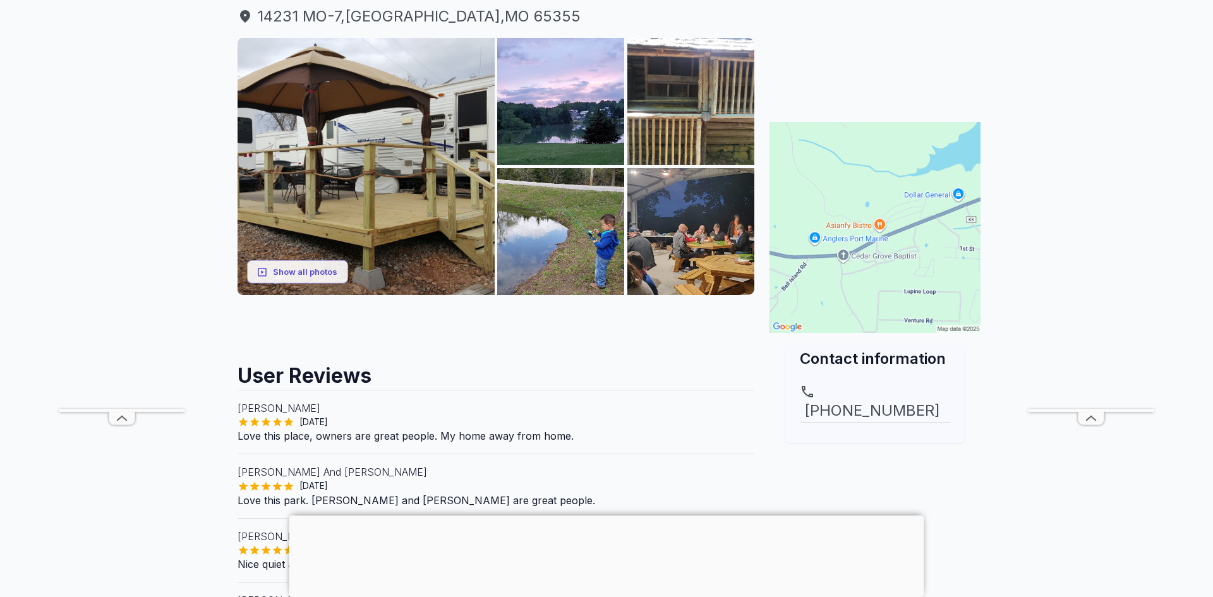
scroll to position [160, 0]
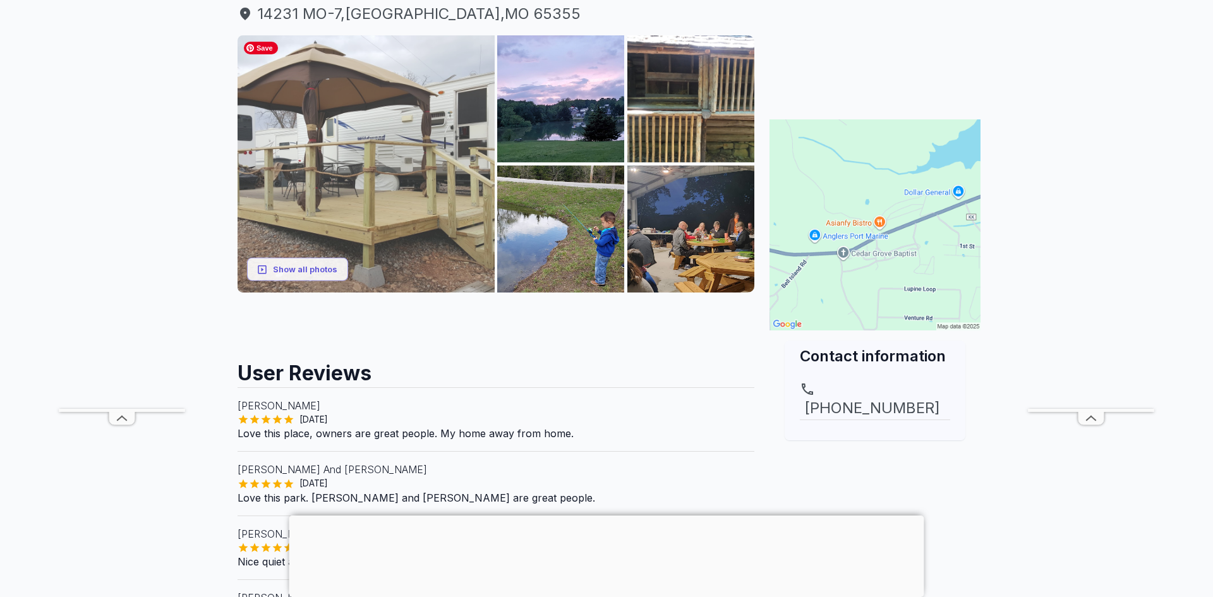
click at [436, 191] on img at bounding box center [366, 163] width 257 height 257
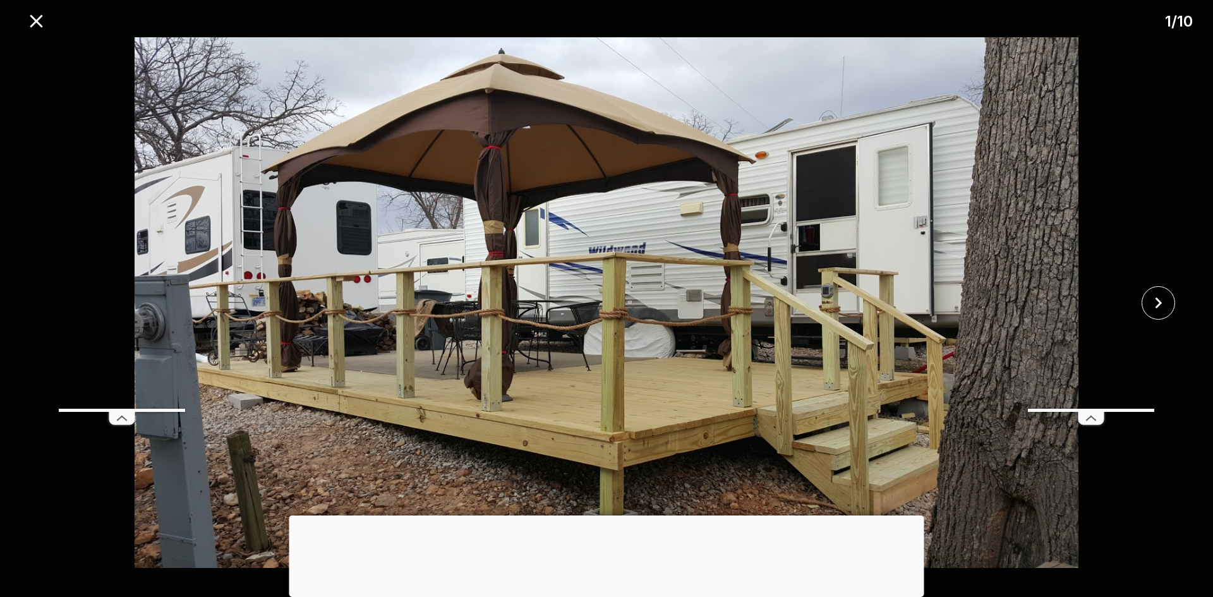
click at [1090, 416] on line at bounding box center [1089, 418] width 4 height 4
click at [122, 418] on icon at bounding box center [121, 418] width 25 height 13
click at [1155, 297] on icon "close" at bounding box center [1158, 303] width 22 height 22
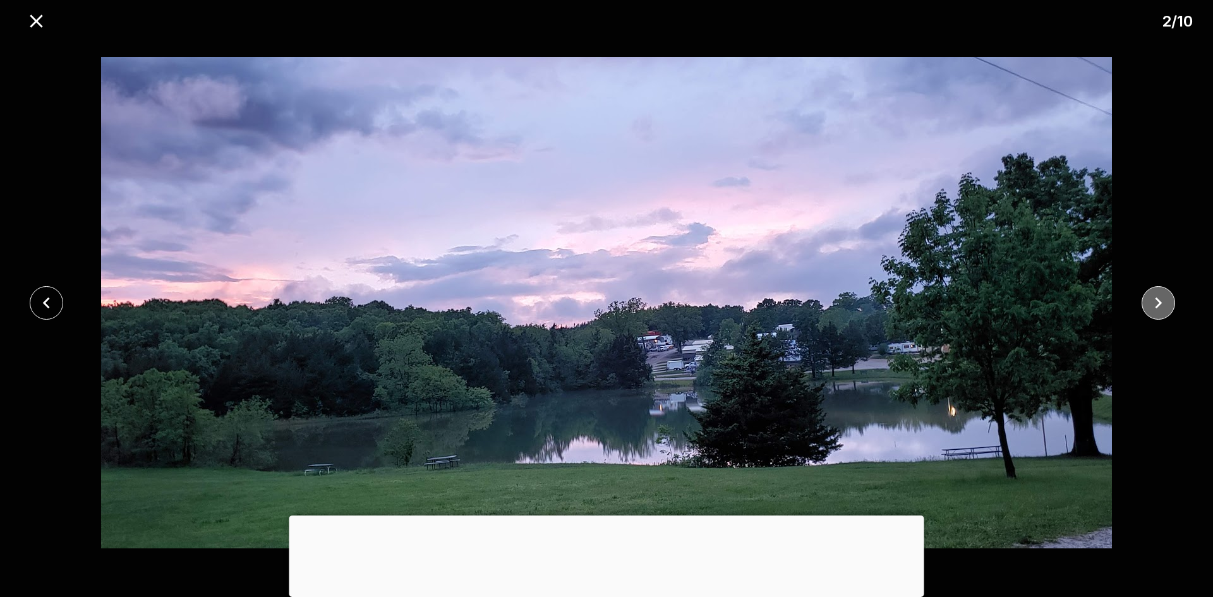
click at [1165, 304] on icon "close" at bounding box center [1158, 303] width 22 height 22
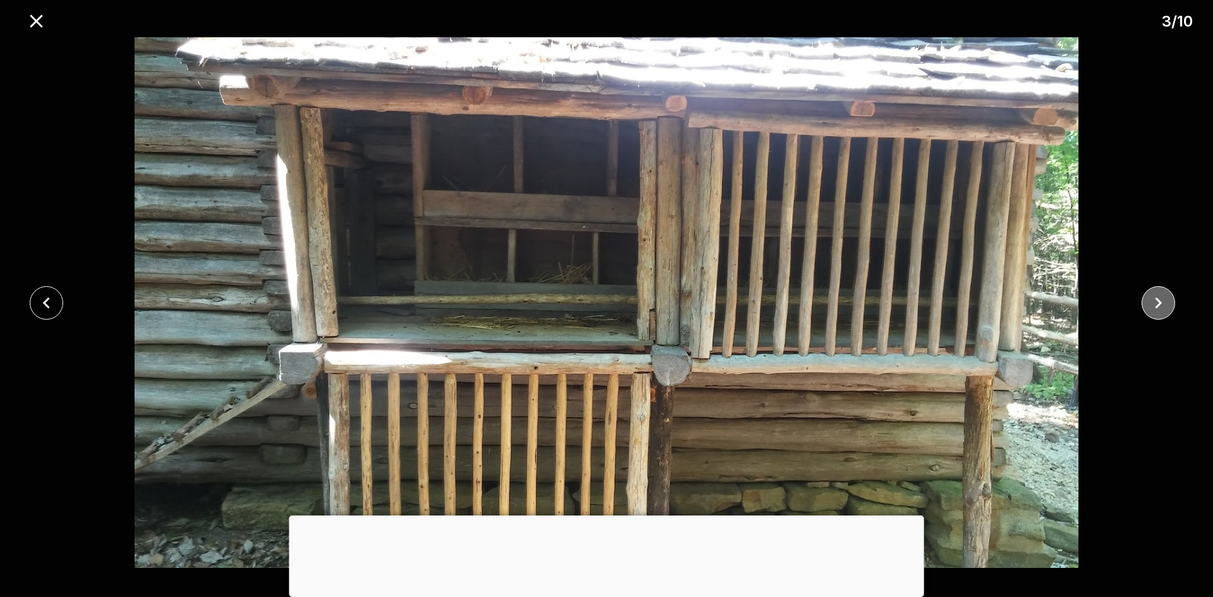
click at [1165, 304] on icon "close" at bounding box center [1158, 303] width 22 height 22
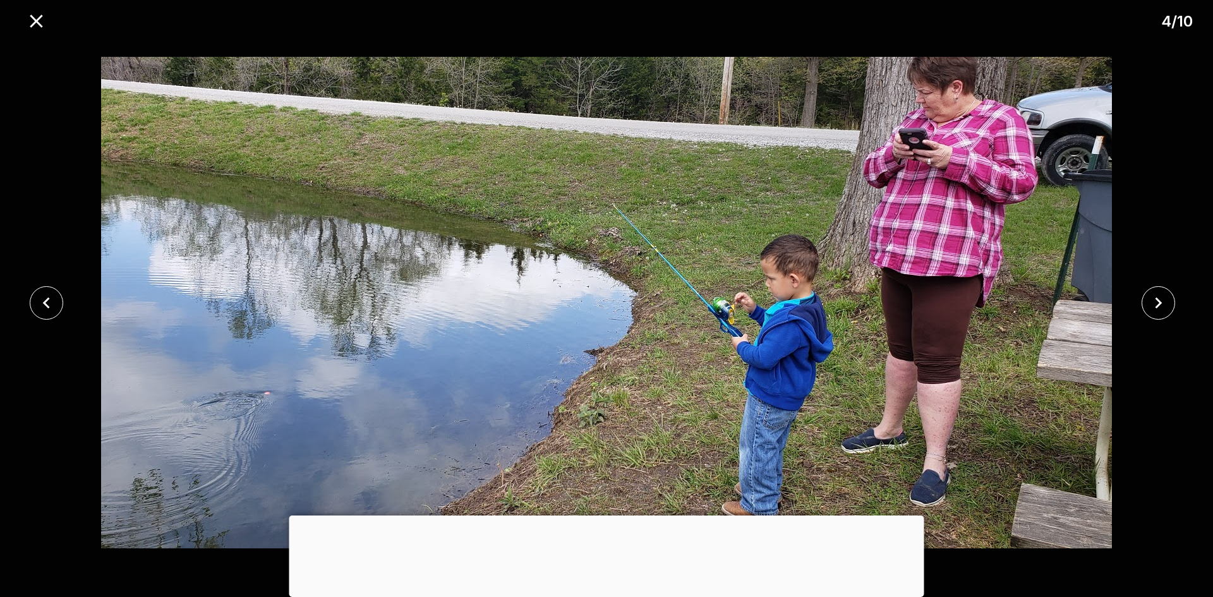
click at [608, 515] on div at bounding box center [606, 515] width 635 height 0
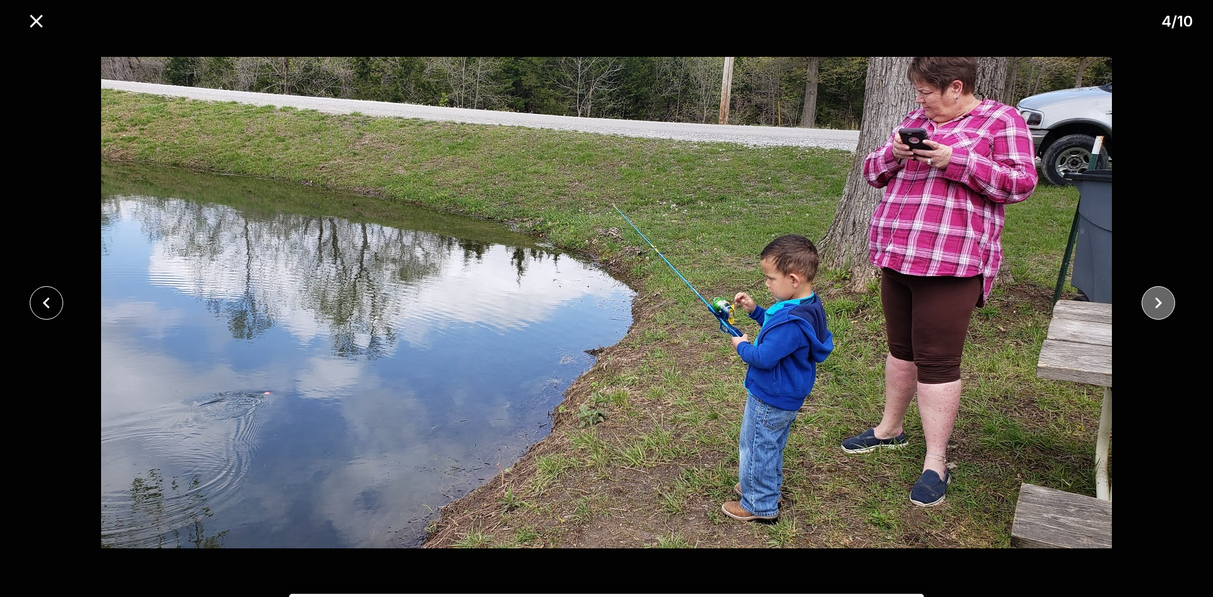
click at [1153, 306] on icon "close" at bounding box center [1158, 303] width 22 height 22
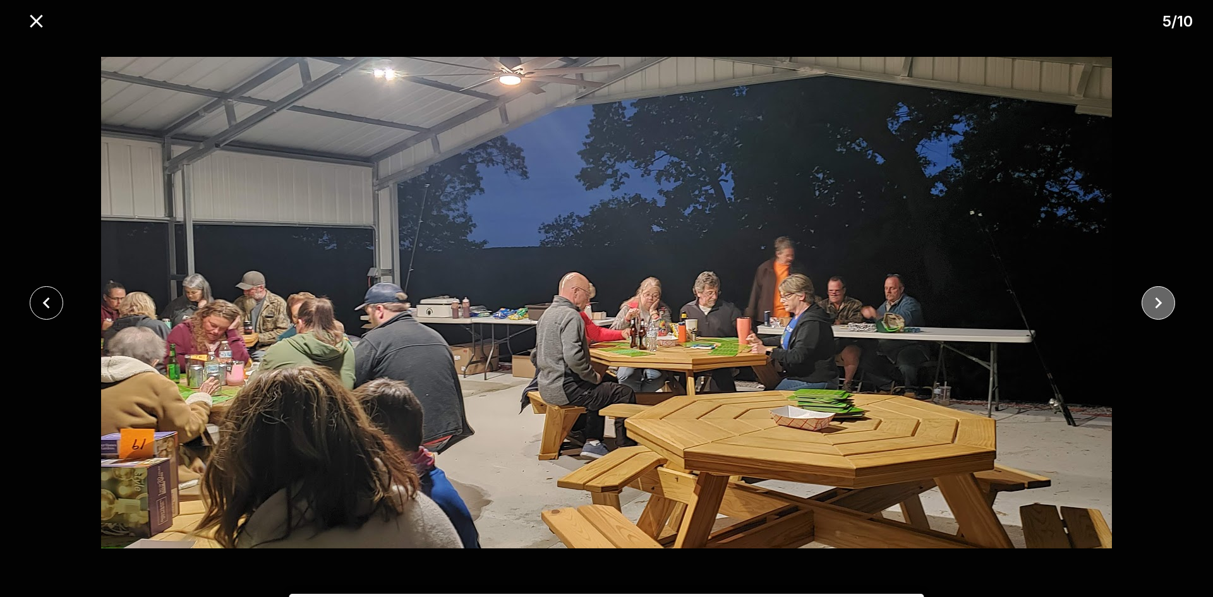
click at [1153, 306] on icon "close" at bounding box center [1158, 303] width 22 height 22
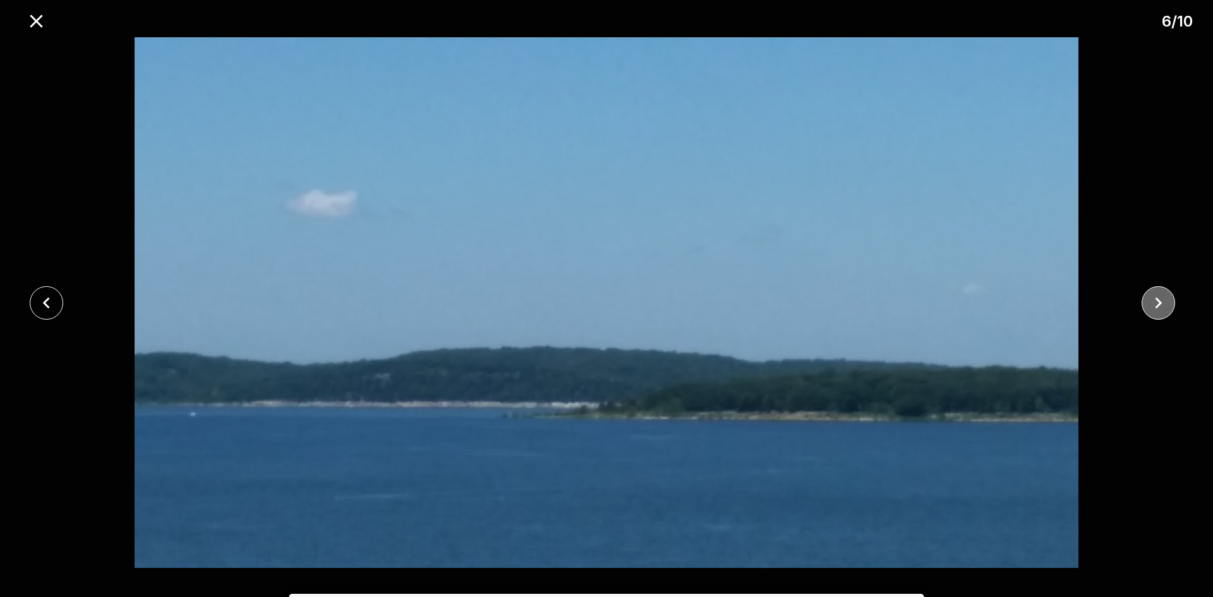
click at [1153, 306] on icon "close" at bounding box center [1158, 303] width 22 height 22
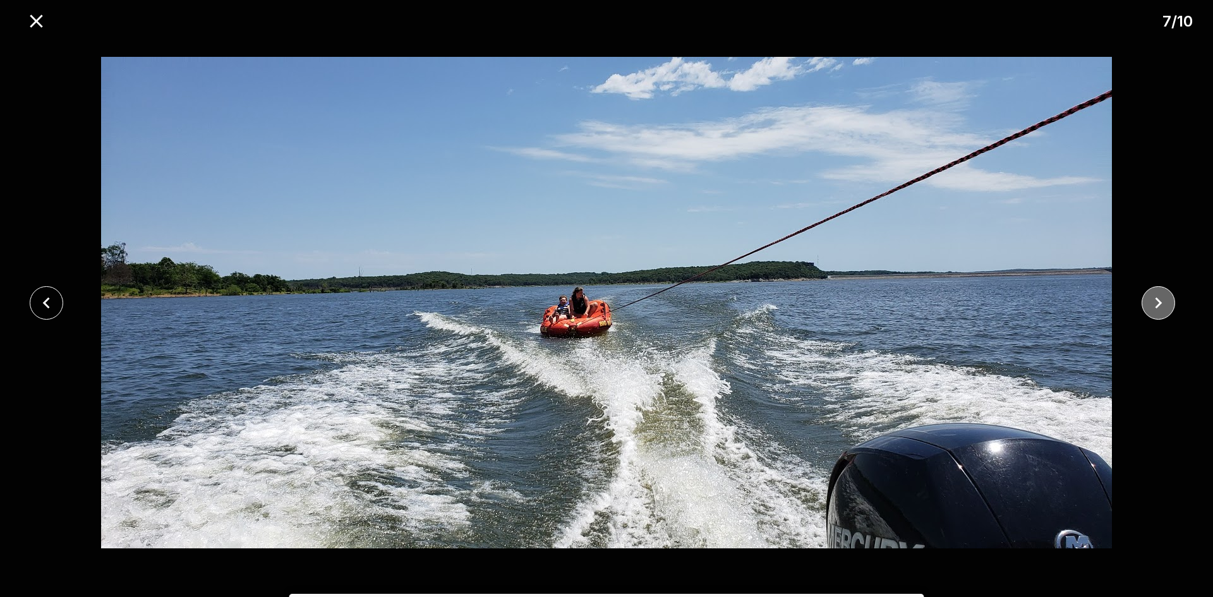
click at [1153, 306] on icon "close" at bounding box center [1158, 303] width 22 height 22
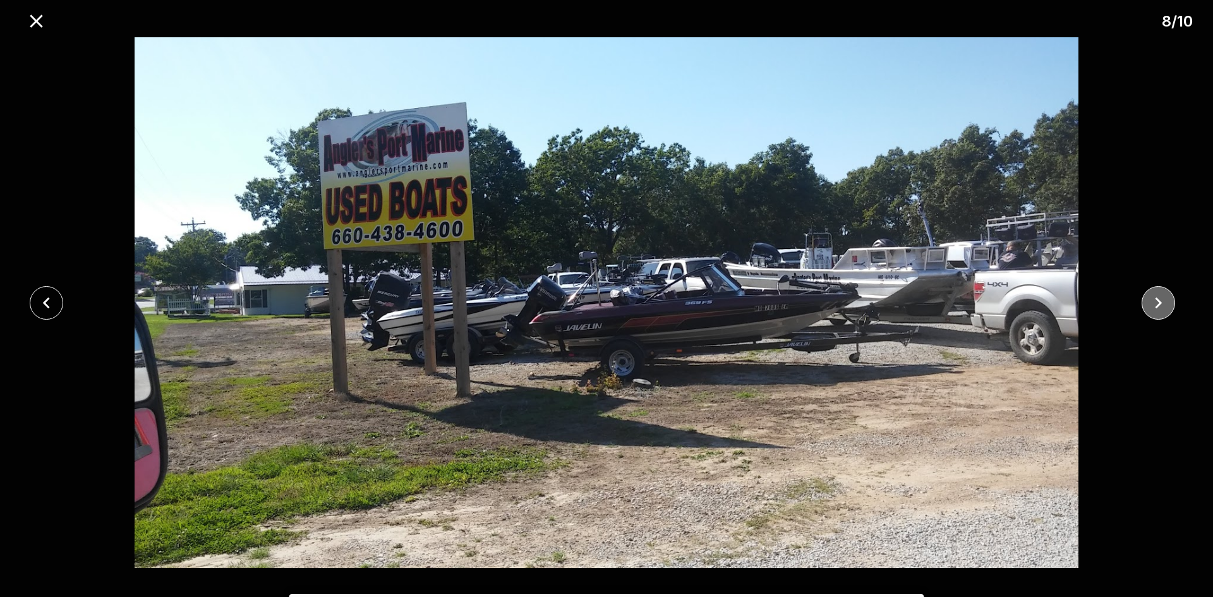
click at [1164, 303] on icon "close" at bounding box center [1158, 303] width 22 height 22
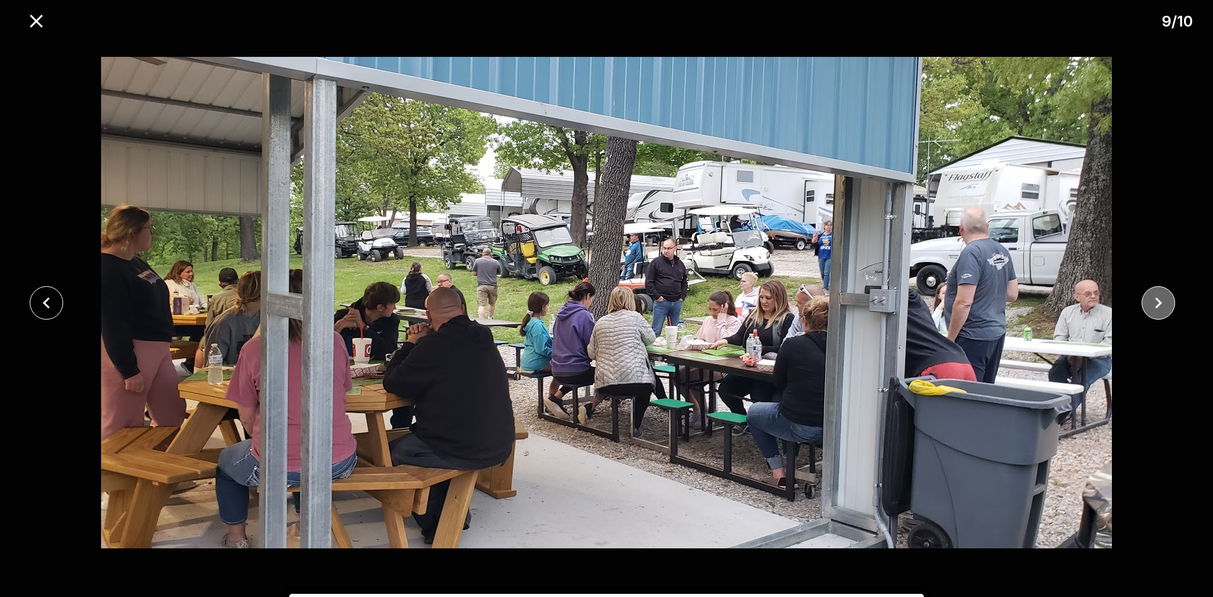
click at [1162, 301] on icon "close" at bounding box center [1158, 303] width 22 height 22
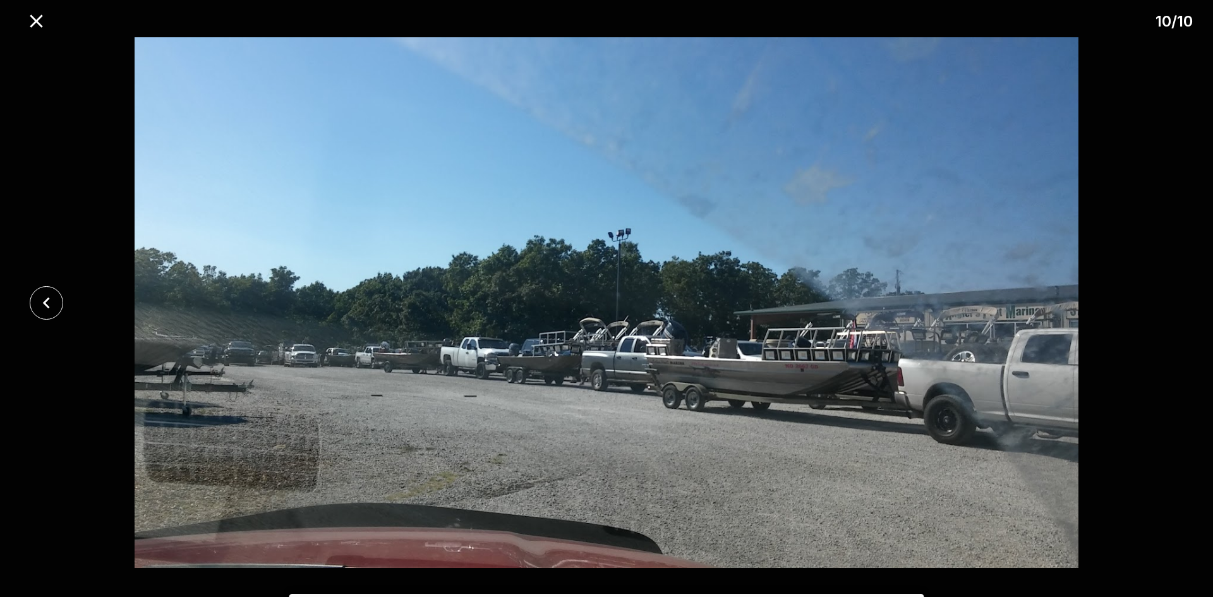
click at [1162, 301] on div at bounding box center [606, 302] width 1213 height 531
click at [42, 304] on icon "close" at bounding box center [46, 303] width 22 height 22
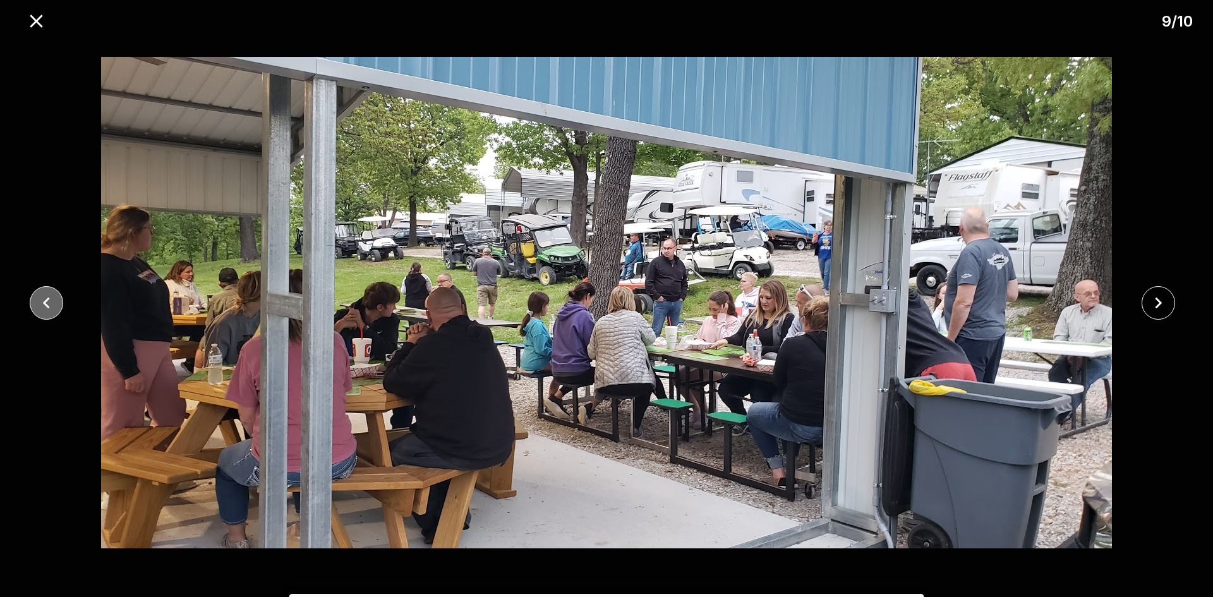
click at [42, 304] on icon "close" at bounding box center [46, 303] width 22 height 22
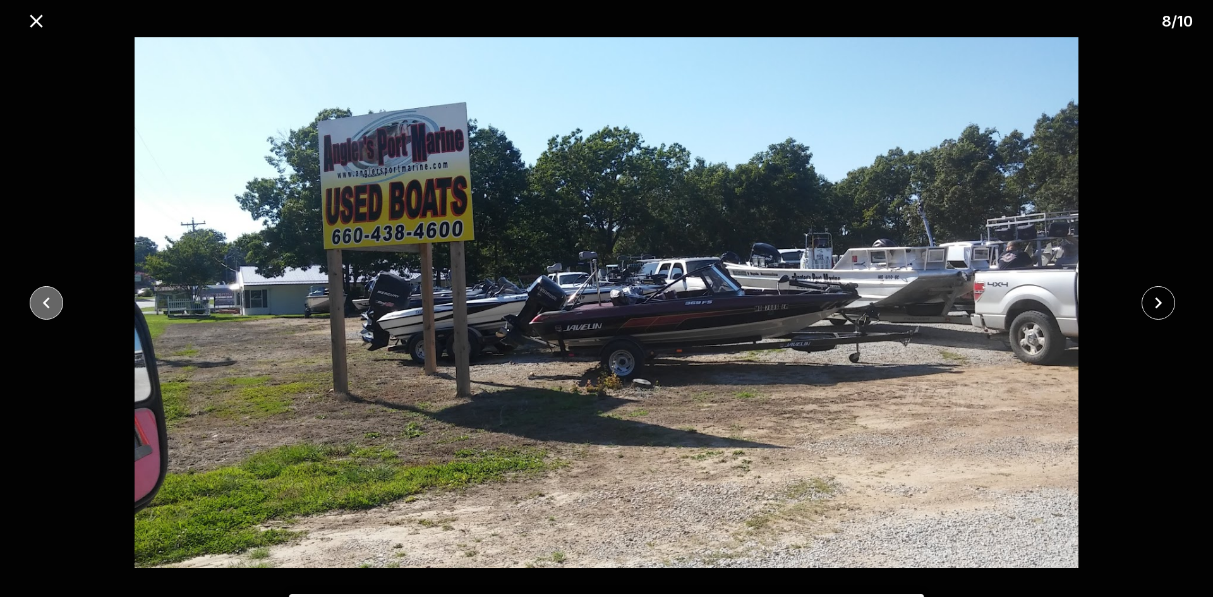
click at [42, 304] on icon "close" at bounding box center [46, 303] width 22 height 22
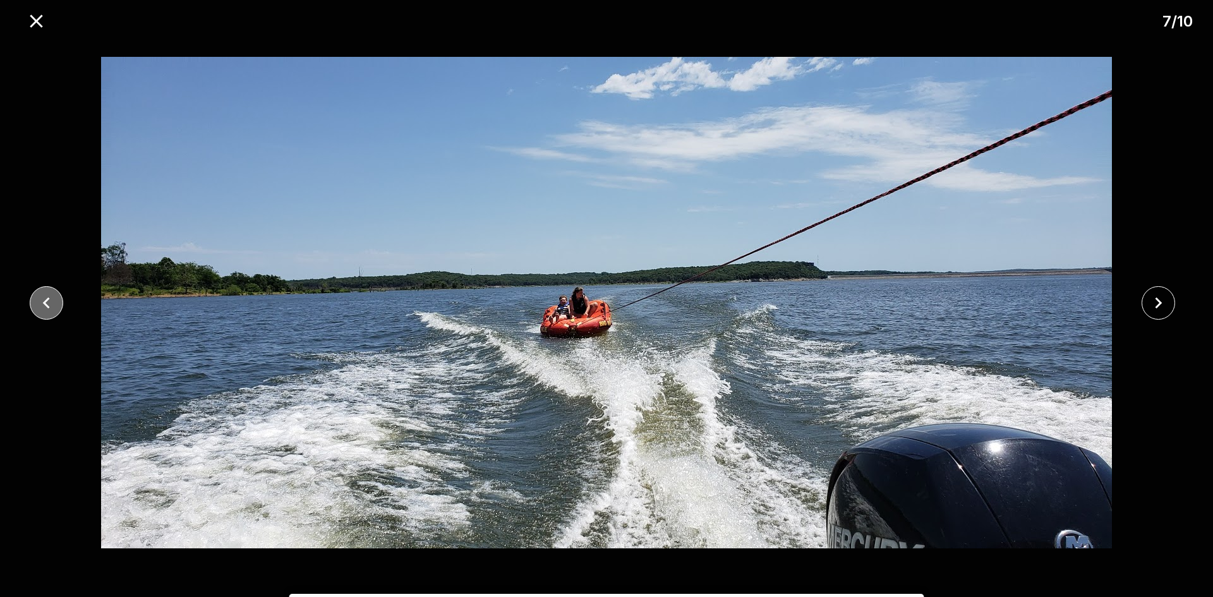
click at [42, 304] on icon "close" at bounding box center [46, 303] width 22 height 22
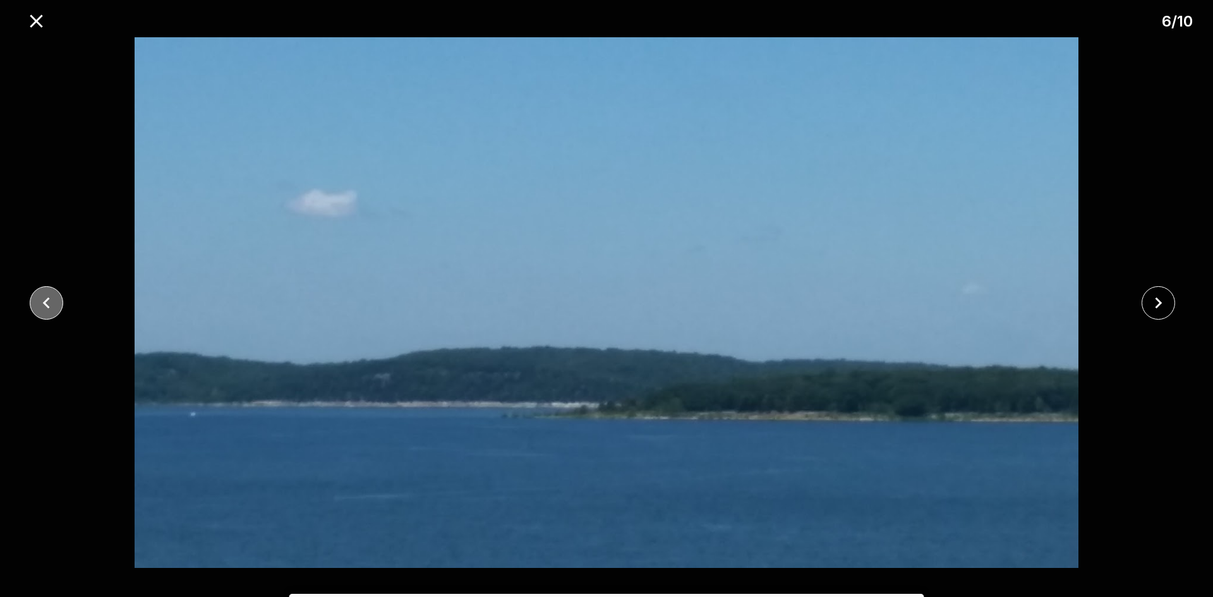
click at [42, 304] on icon "close" at bounding box center [46, 303] width 22 height 22
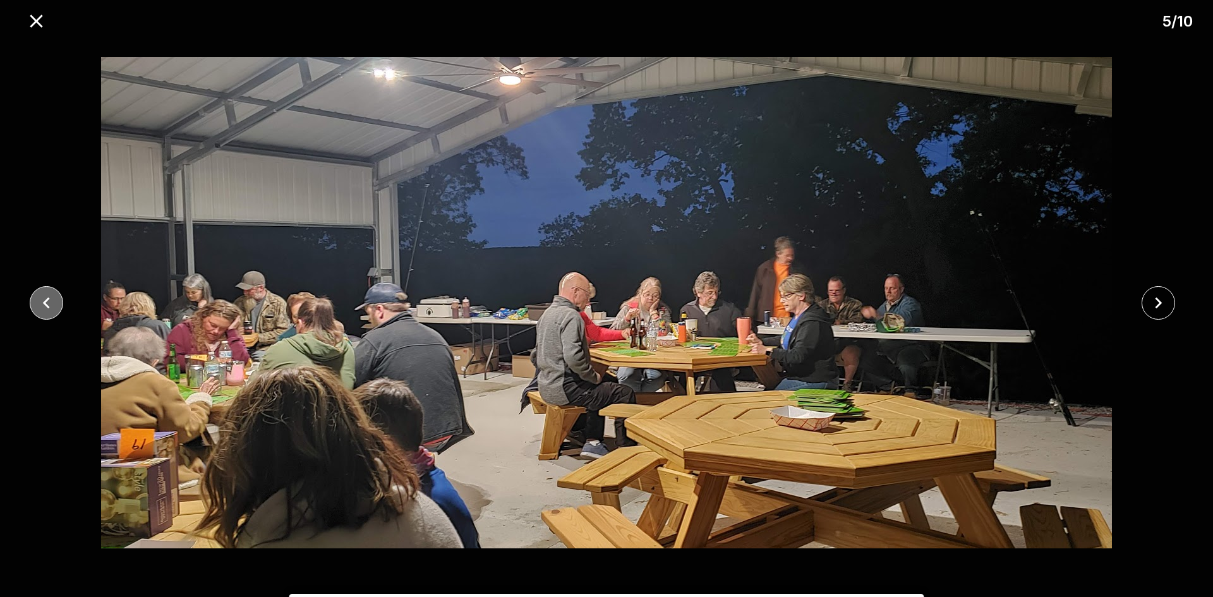
click at [42, 304] on icon "close" at bounding box center [46, 303] width 22 height 22
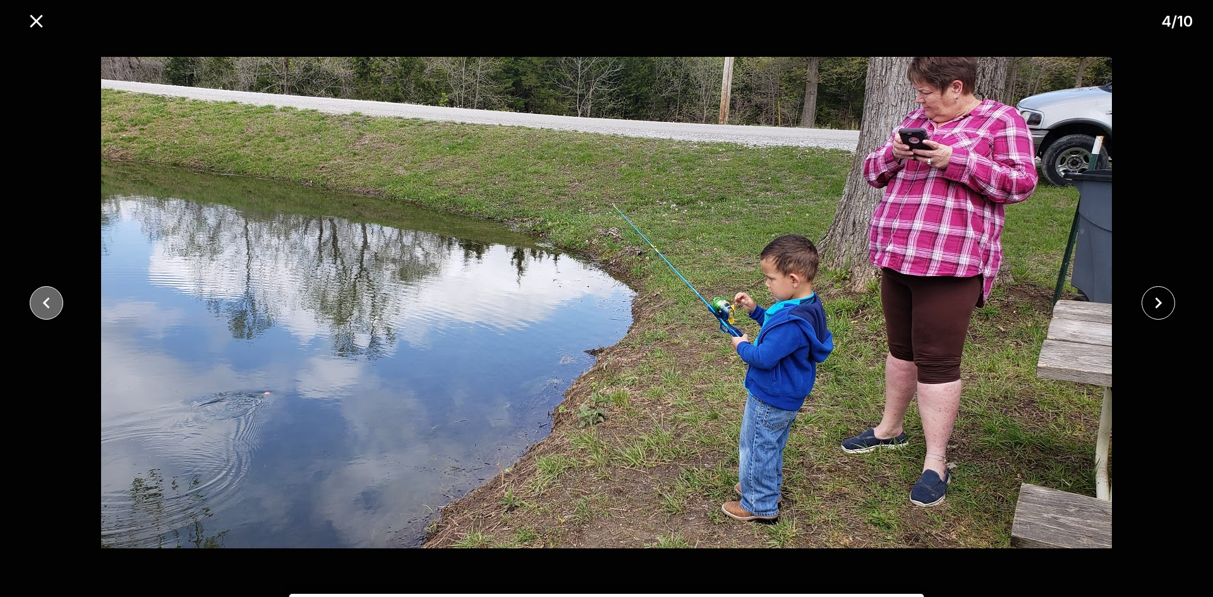
click at [42, 304] on icon "close" at bounding box center [46, 303] width 22 height 22
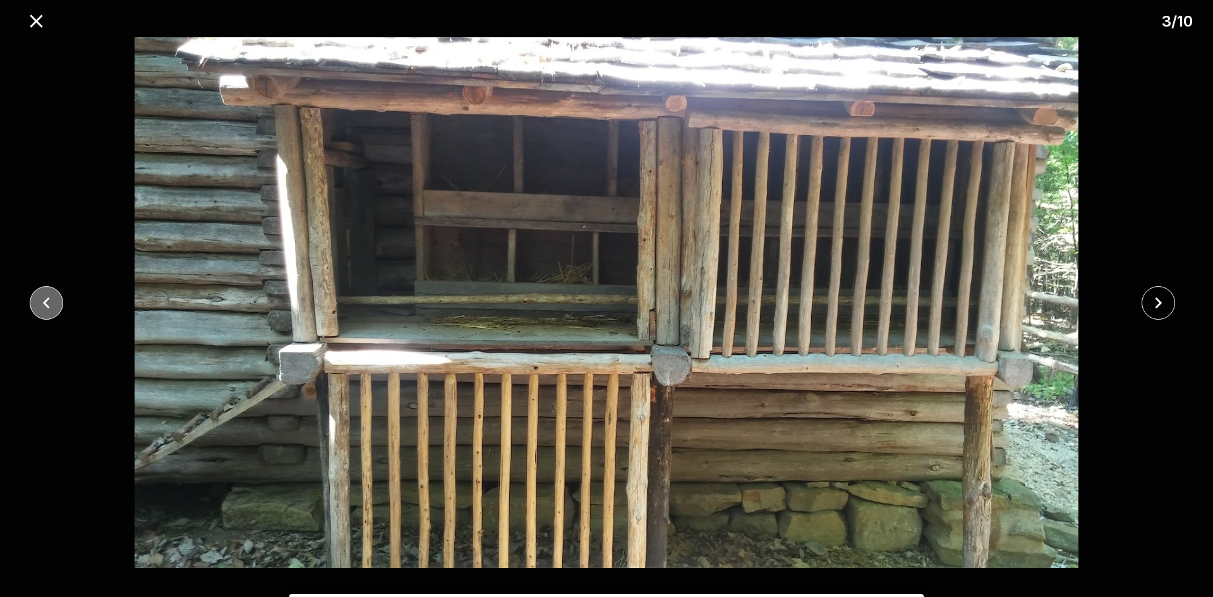
click at [42, 304] on icon "close" at bounding box center [46, 303] width 22 height 22
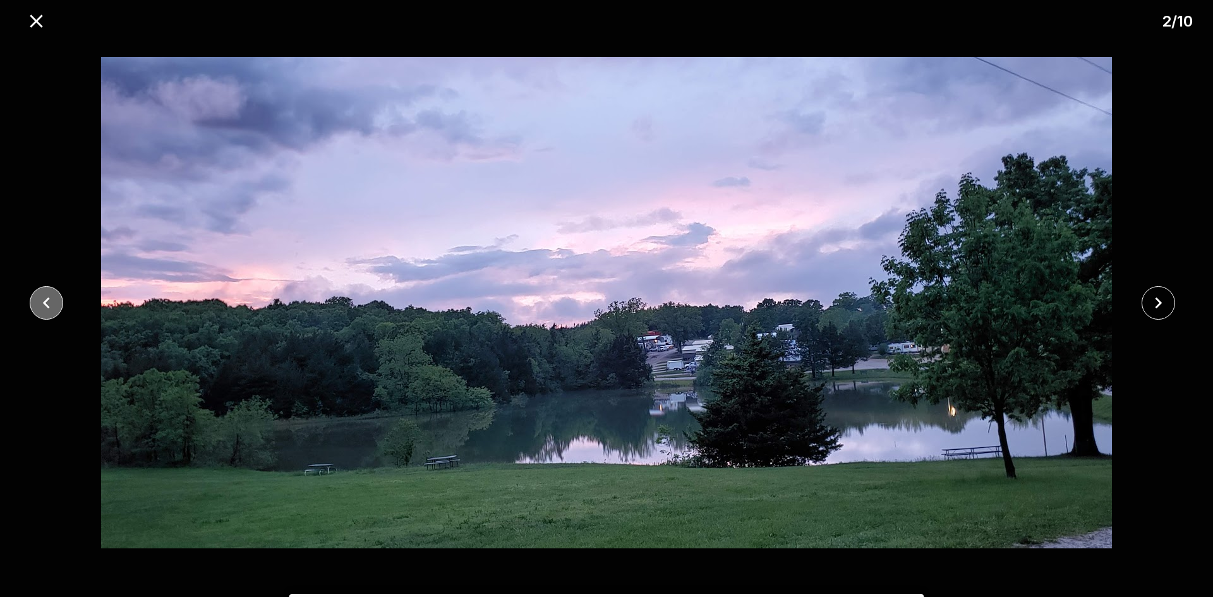
click at [42, 304] on icon "close" at bounding box center [46, 303] width 22 height 22
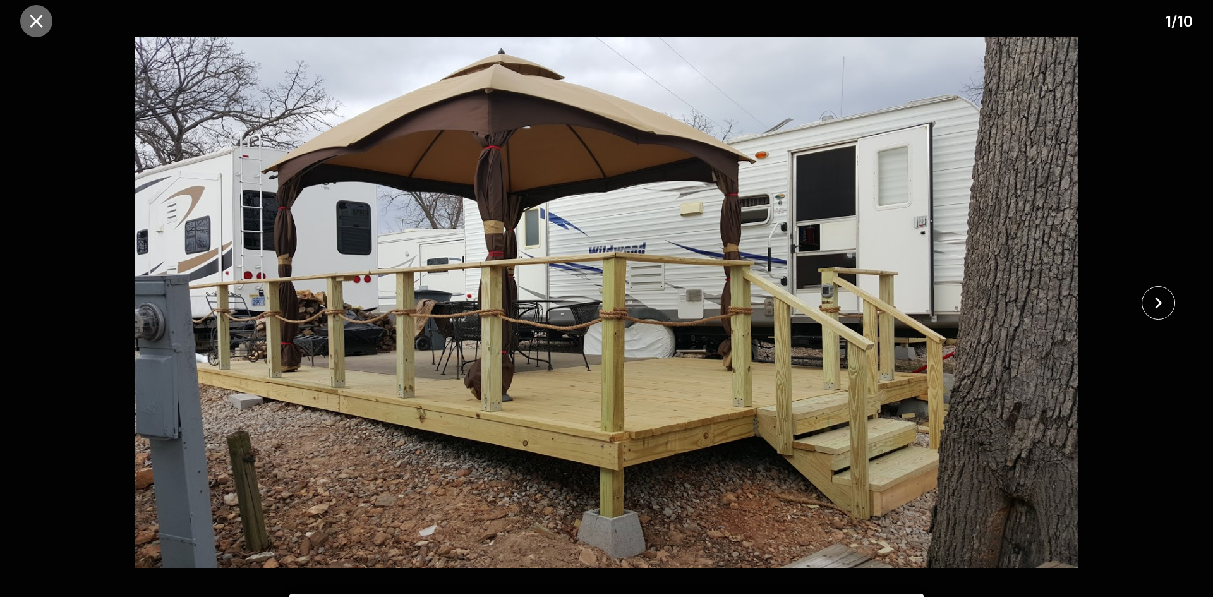
click at [35, 27] on icon "close" at bounding box center [36, 21] width 22 height 22
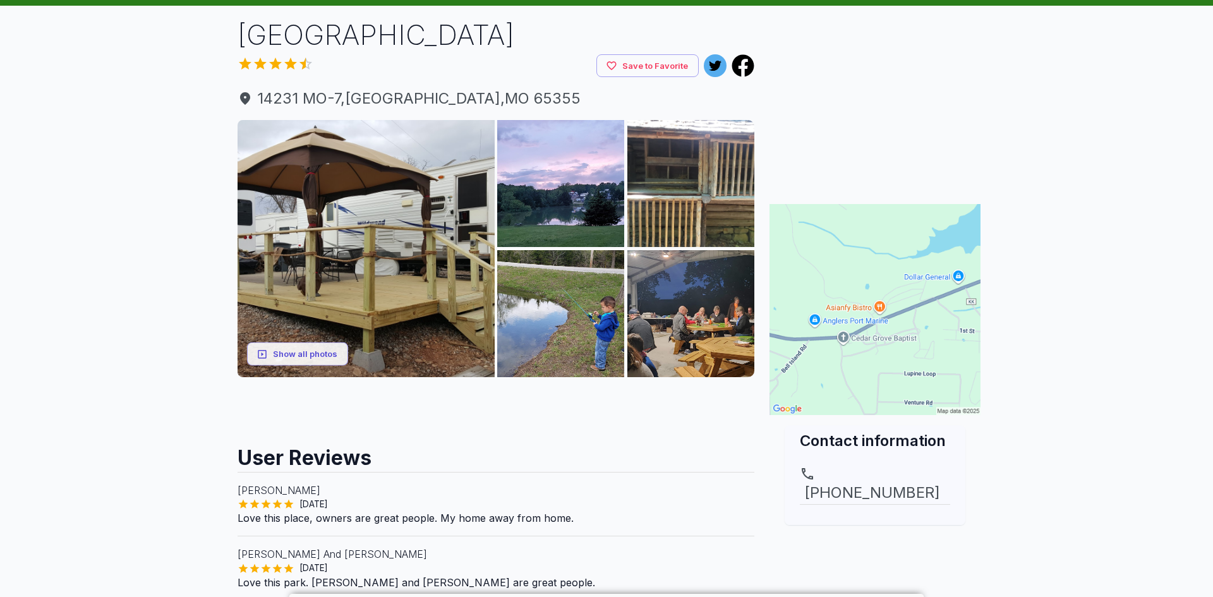
scroll to position [0, 0]
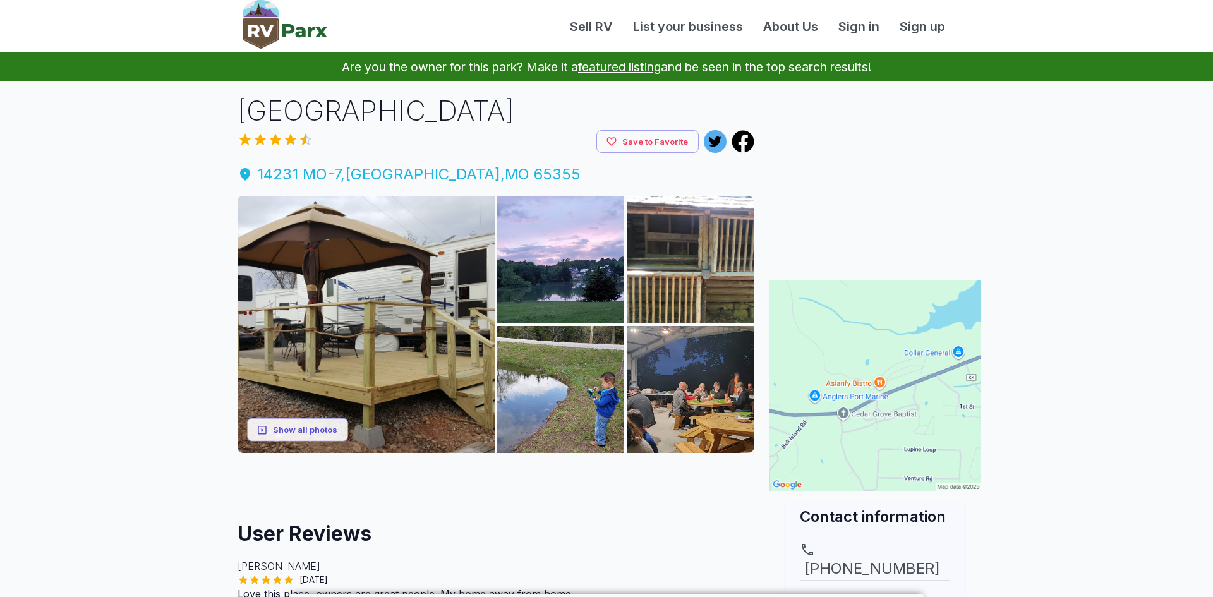
click at [409, 176] on span "[STREET_ADDRESS]" at bounding box center [496, 174] width 517 height 23
